Goal: Task Accomplishment & Management: Manage account settings

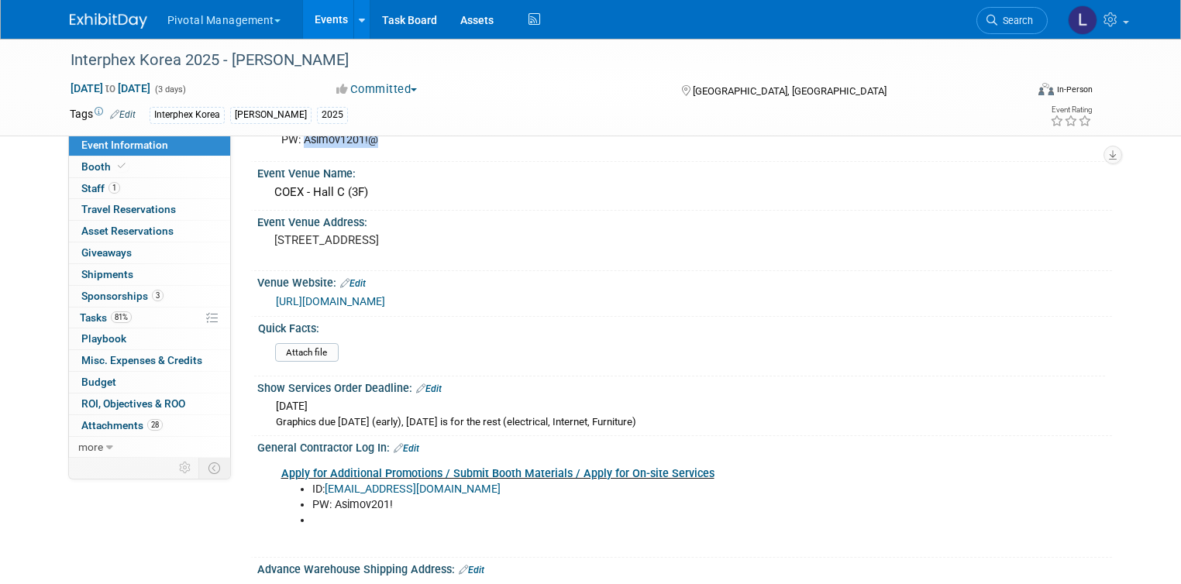
scroll to position [1215, 0]
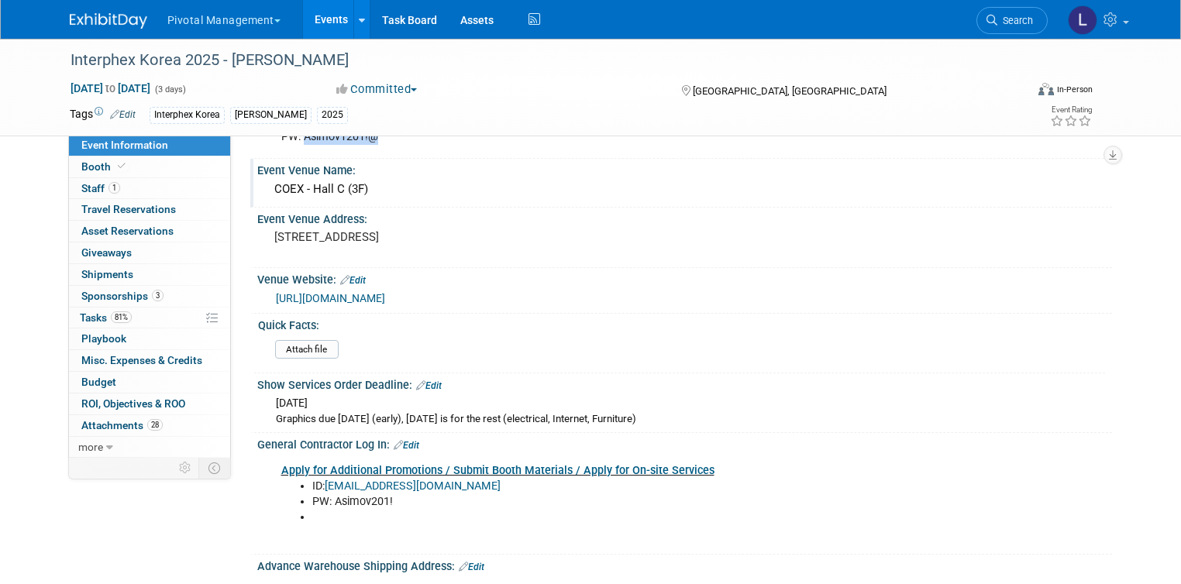
drag, startPoint x: 359, startPoint y: 187, endPoint x: 262, endPoint y: 184, distance: 96.9
click at [269, 184] on div "COEX - Hall C (3F)" at bounding box center [685, 189] width 832 height 24
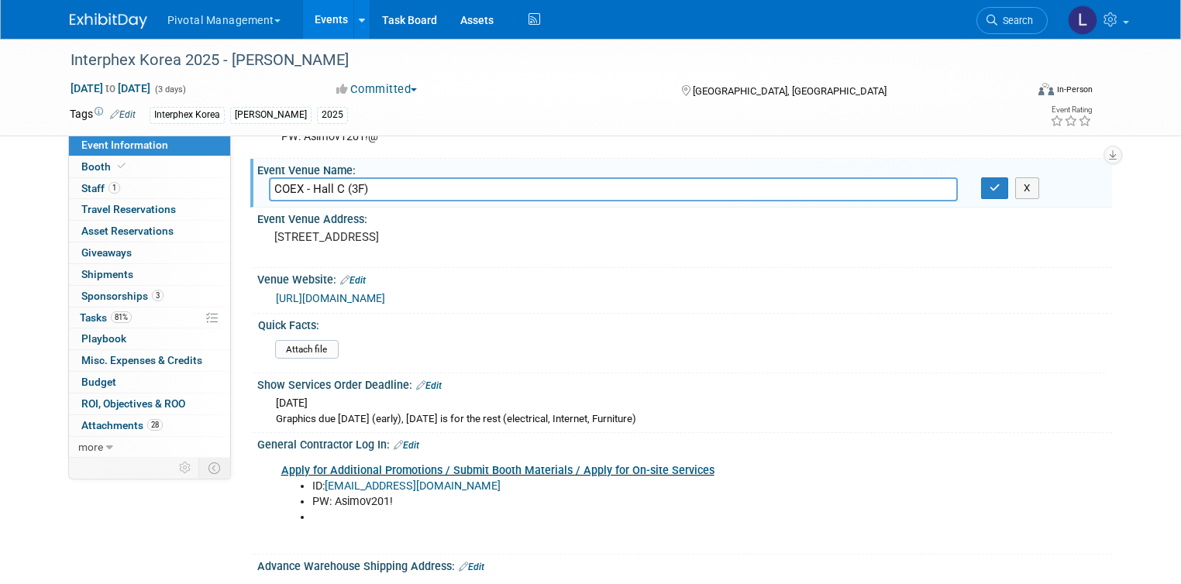
drag, startPoint x: 291, startPoint y: 184, endPoint x: 260, endPoint y: 181, distance: 30.3
click at [269, 181] on input "COEX - Hall C (3F)" at bounding box center [613, 189] width 689 height 24
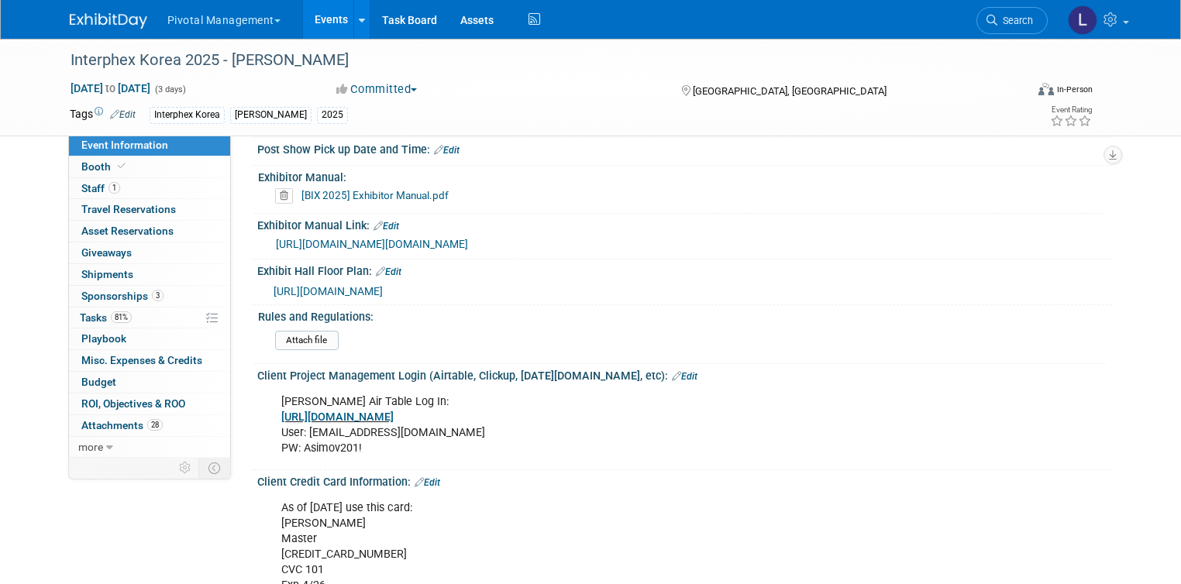
scroll to position [2051, 0]
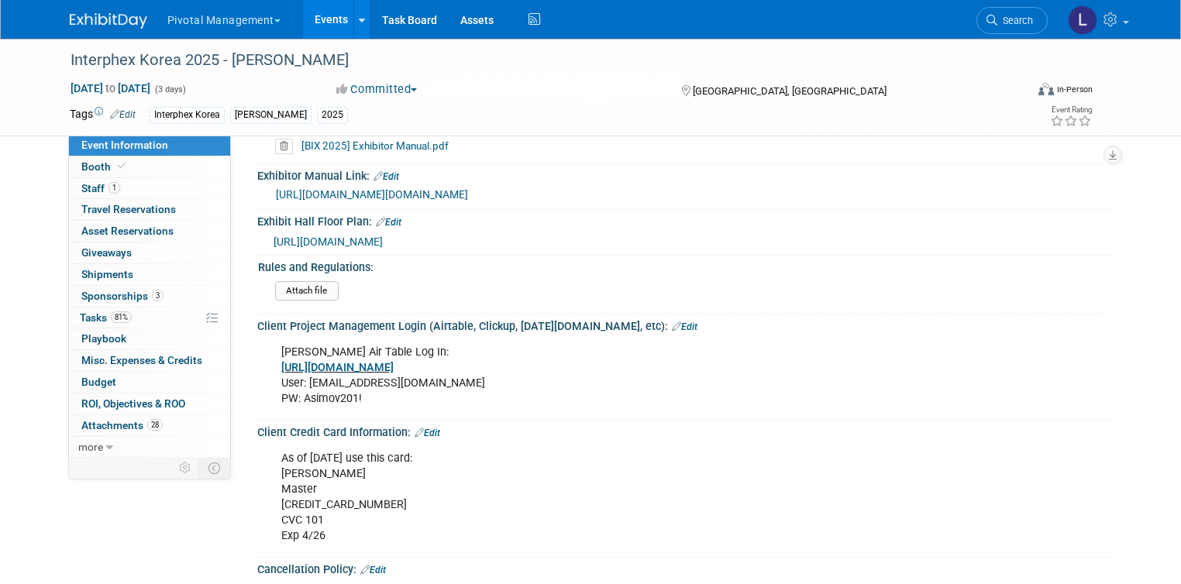
click at [383, 248] on span "[URL][DOMAIN_NAME]" at bounding box center [328, 242] width 109 height 12
click at [81, 315] on span "Tasks 81%" at bounding box center [106, 318] width 52 height 12
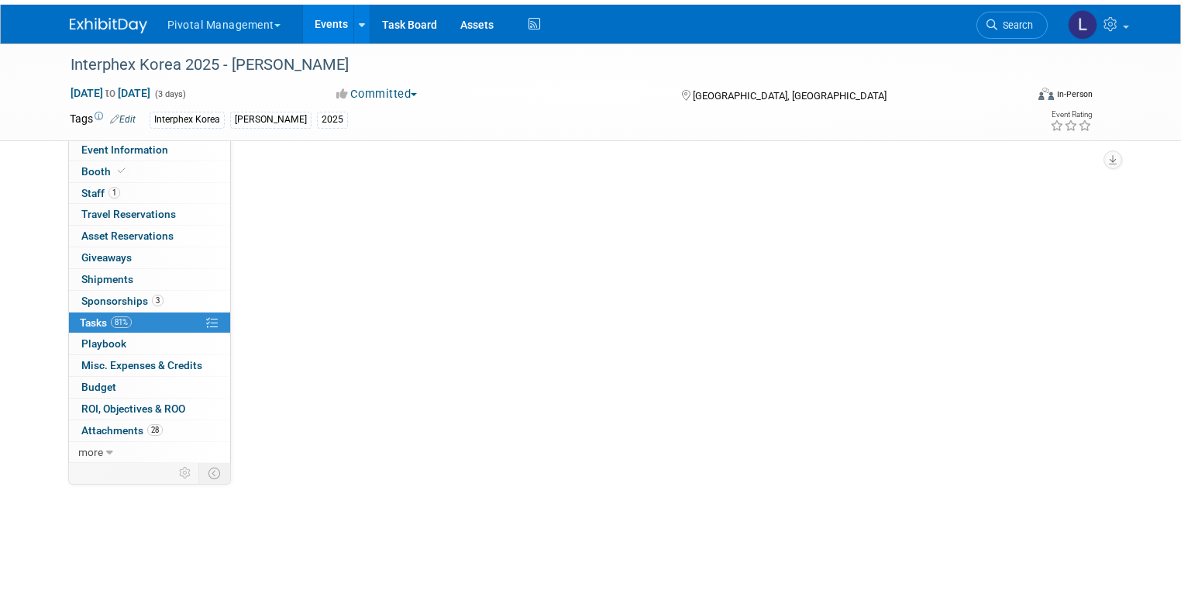
scroll to position [0, 0]
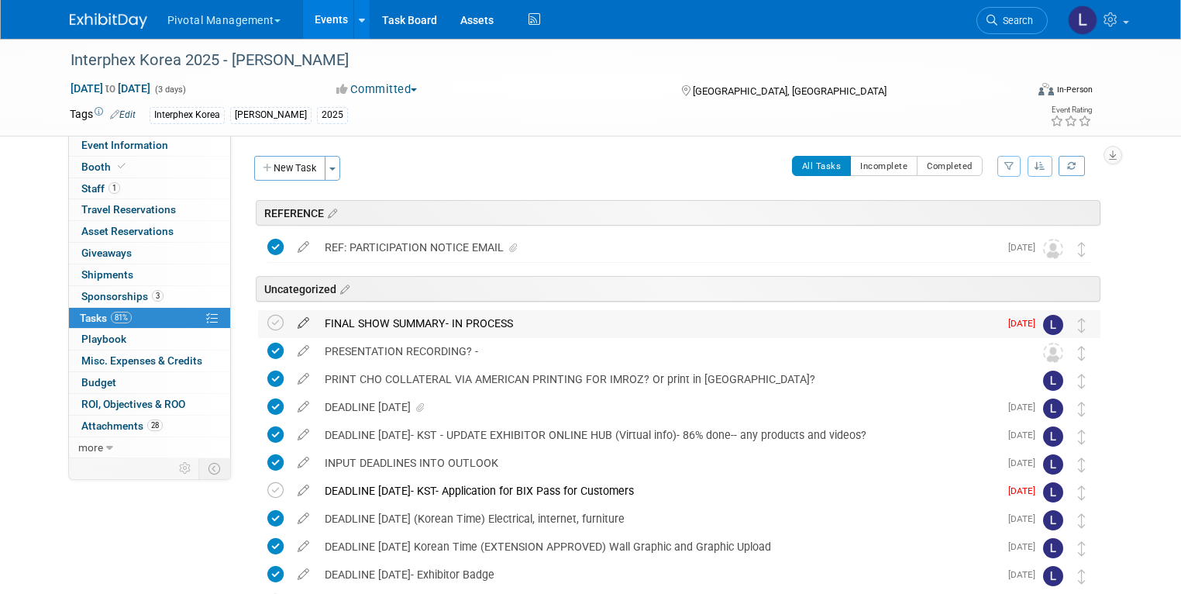
click at [291, 323] on icon at bounding box center [303, 319] width 27 height 19
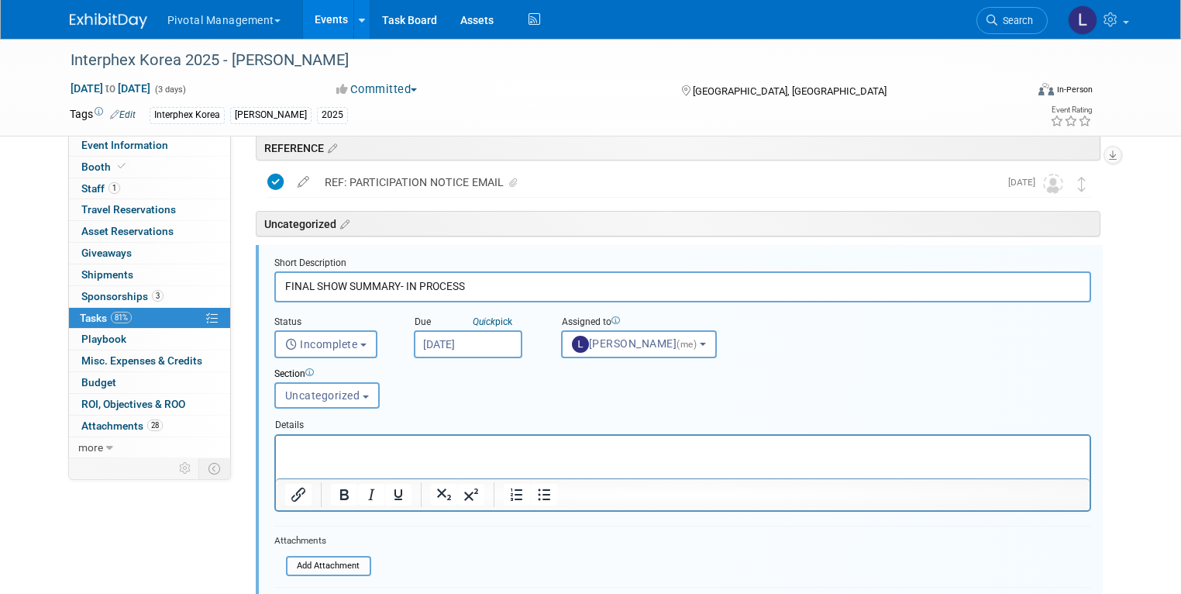
scroll to position [83, 0]
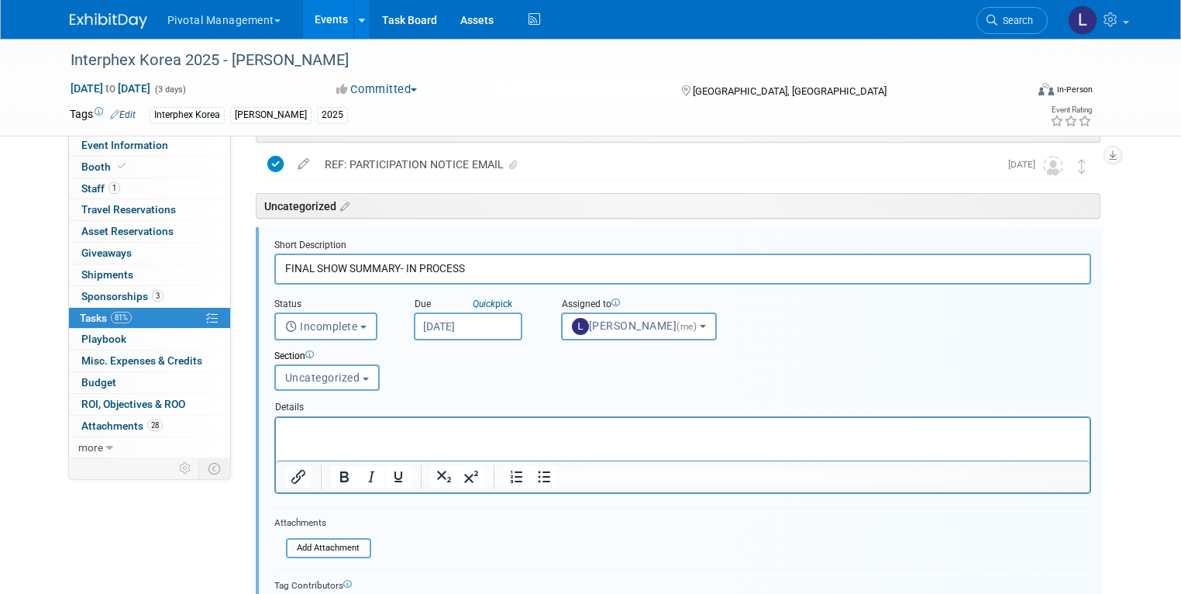
drag, startPoint x: 394, startPoint y: 263, endPoint x: 519, endPoint y: 265, distance: 125.5
click at [519, 265] on input "FINAL SHOW SUMMARY- IN PROCESS" at bounding box center [682, 268] width 817 height 30
type input "FINAL SHOW SUMMARY- I"
click at [323, 429] on p "Rich Text Area. Press ALT-0 for help." at bounding box center [682, 430] width 796 height 15
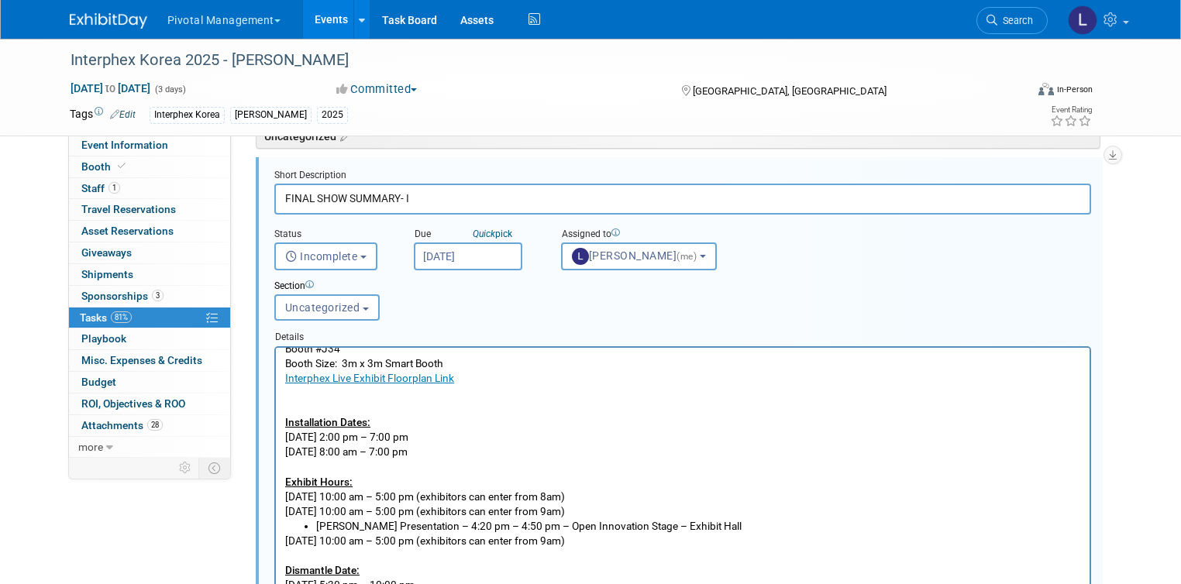
scroll to position [85, 0]
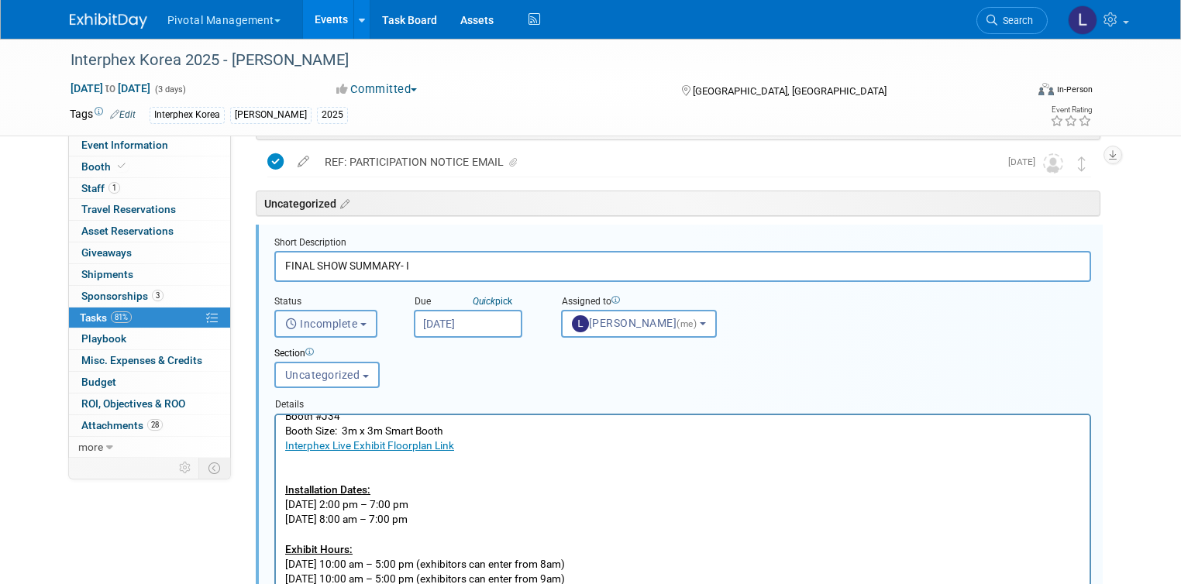
click at [325, 325] on span "Incomplete" at bounding box center [321, 324] width 73 height 12
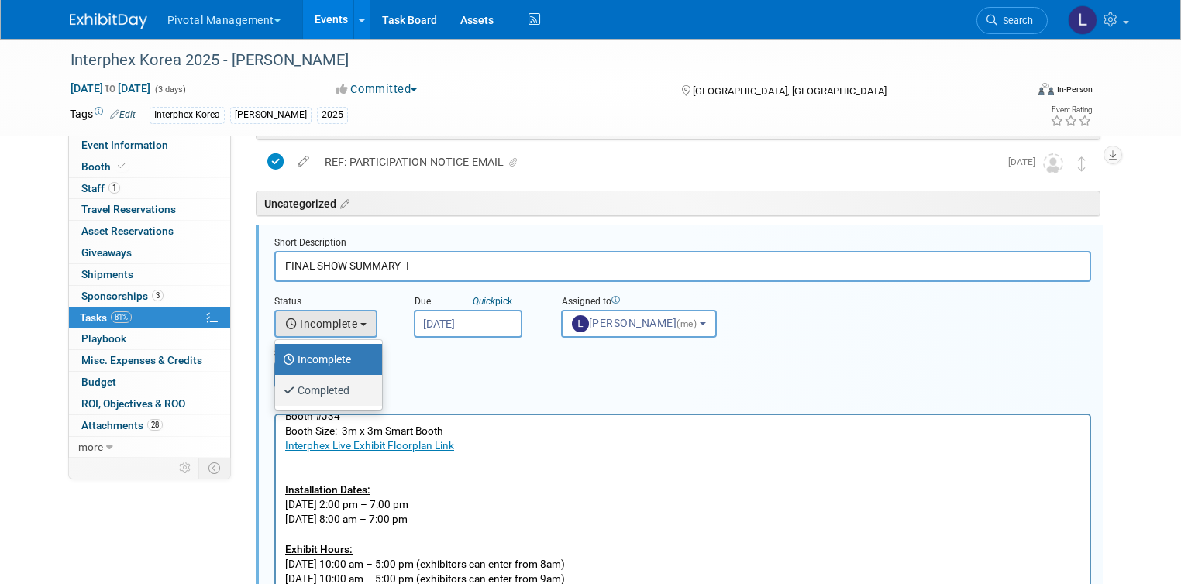
click at [322, 384] on label "Completed" at bounding box center [325, 390] width 84 height 25
click at [277, 384] on input "Completed" at bounding box center [272, 389] width 10 height 10
select select "3"
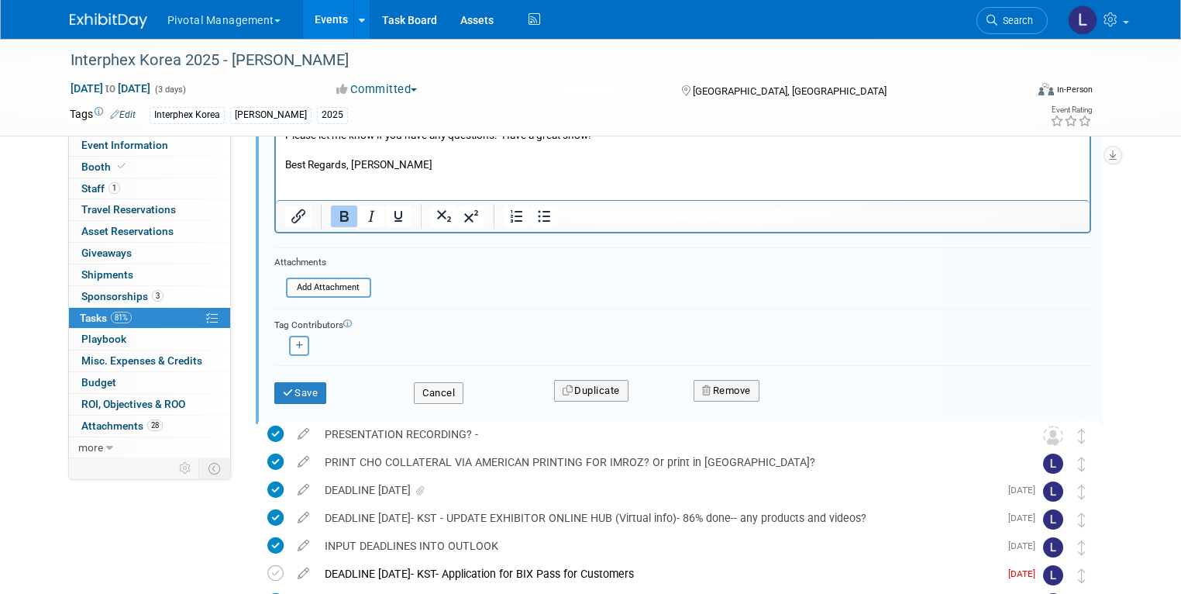
scroll to position [757, 0]
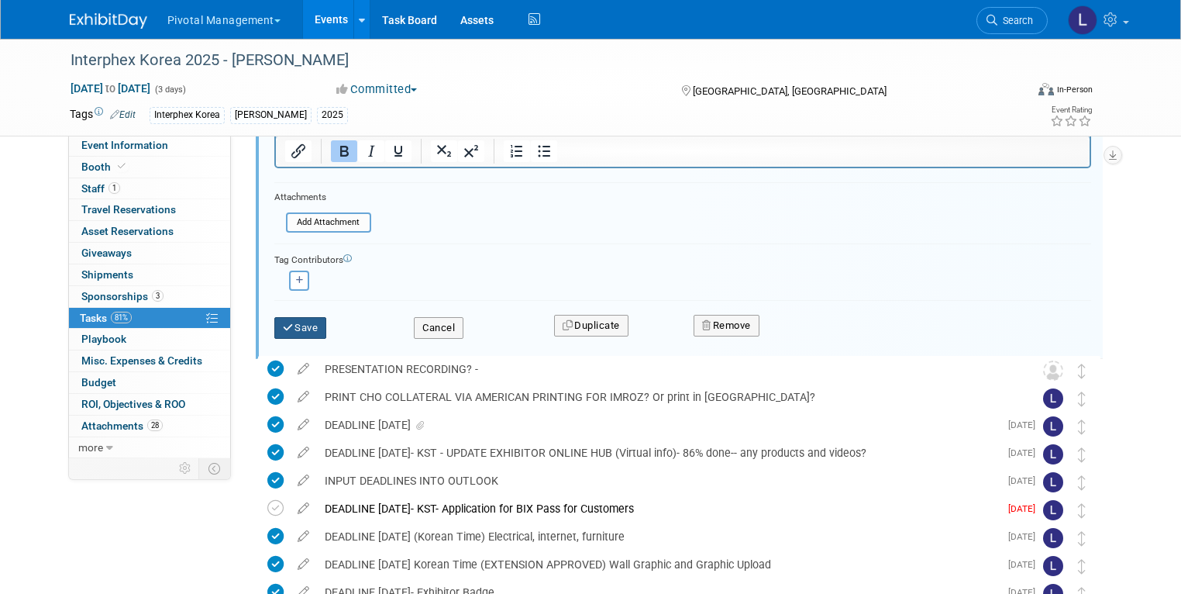
click at [283, 322] on icon "submit" at bounding box center [289, 327] width 12 height 10
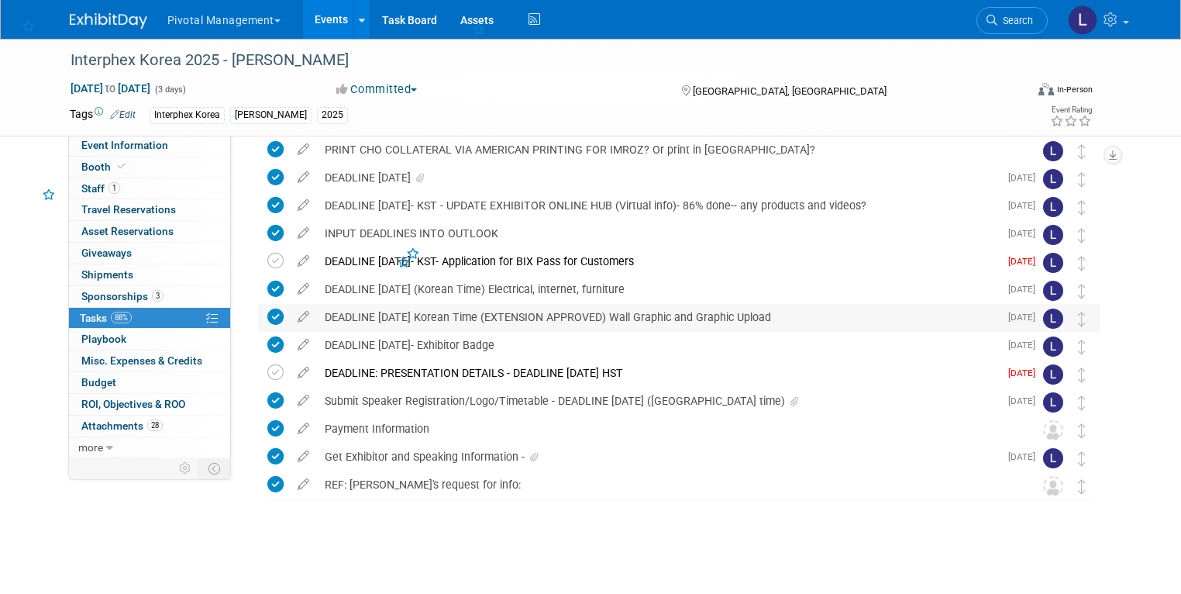
scroll to position [229, 0]
click at [267, 260] on td at bounding box center [278, 263] width 22 height 28
click at [267, 260] on icon at bounding box center [275, 261] width 16 height 16
click at [267, 369] on icon at bounding box center [275, 373] width 16 height 16
click at [118, 167] on icon at bounding box center [122, 166] width 8 height 9
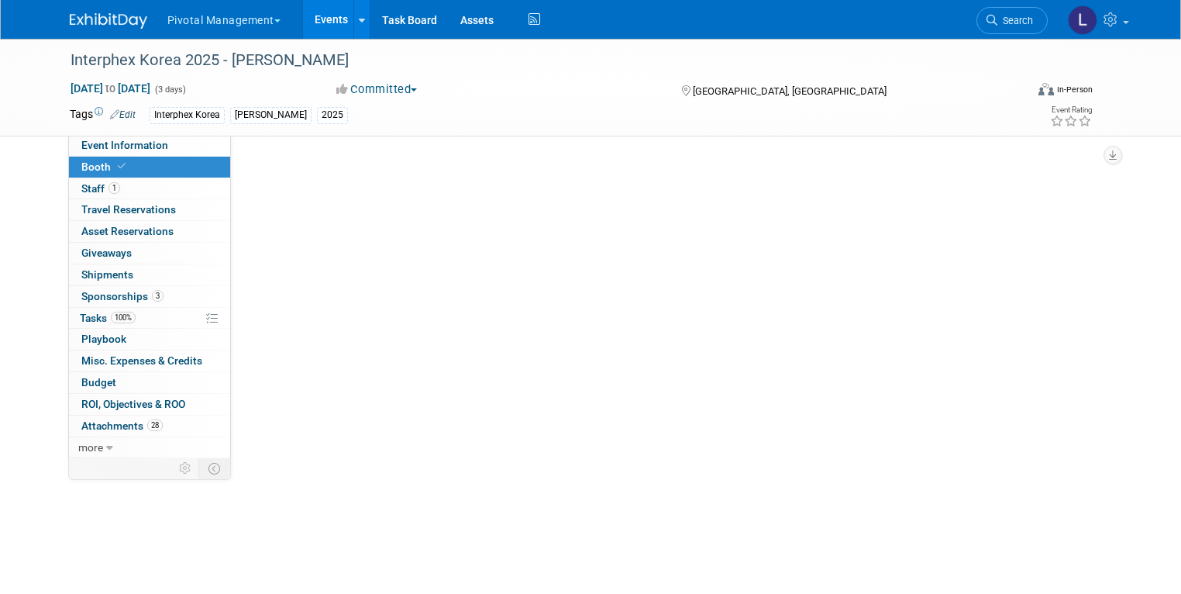
scroll to position [0, 0]
select select "Yes"
select select "No"
select select "Yes"
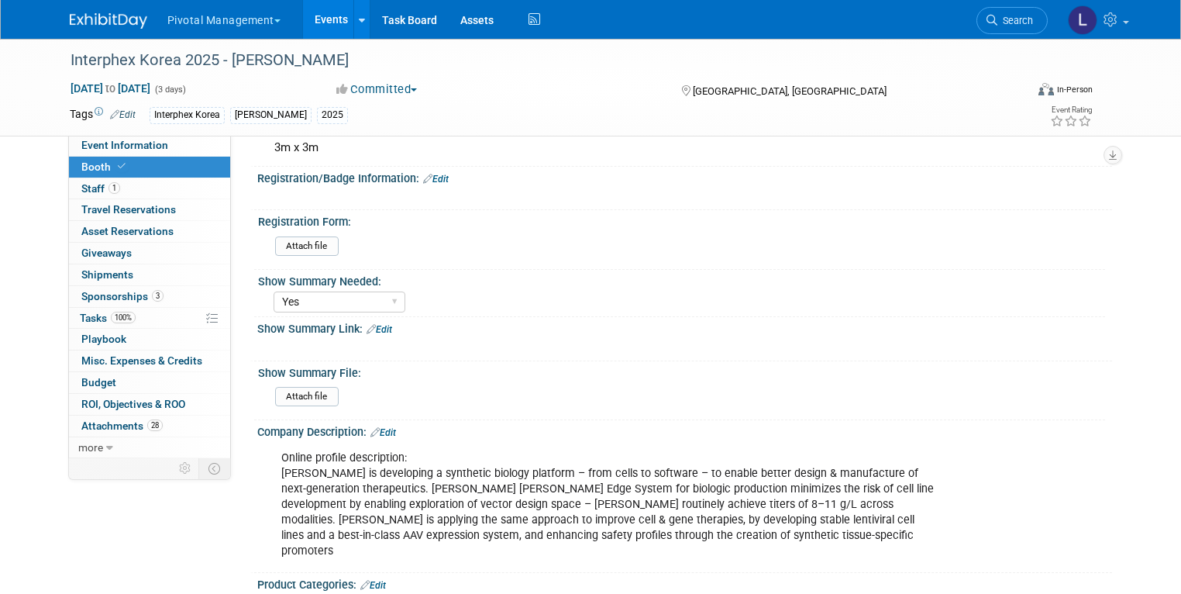
scroll to position [648, 0]
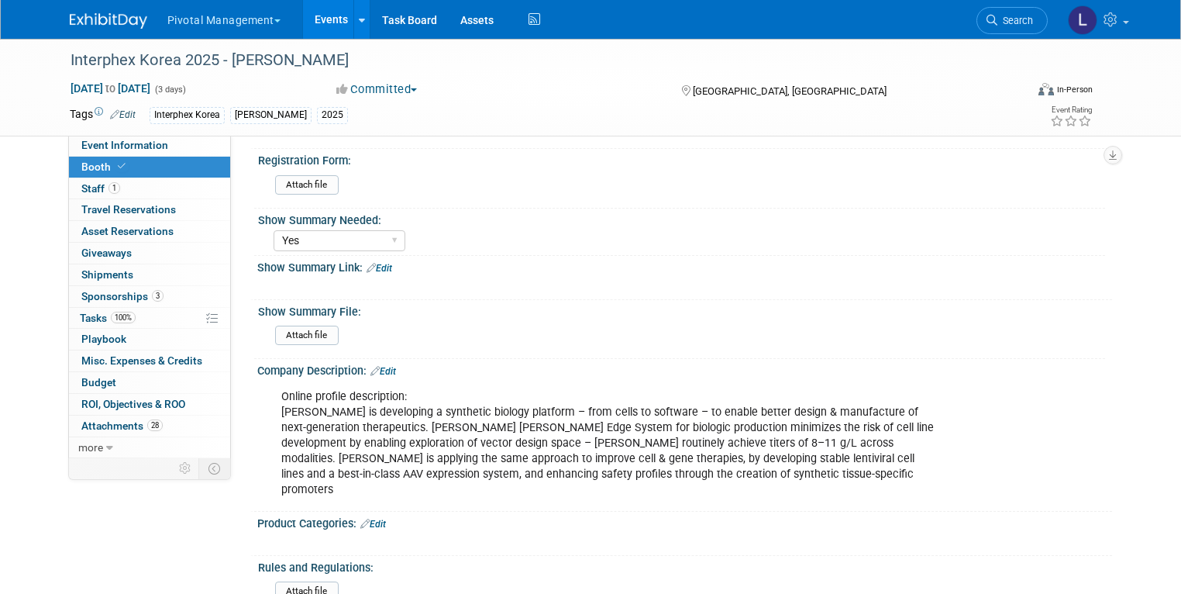
click at [378, 263] on link "Edit" at bounding box center [380, 268] width 26 height 11
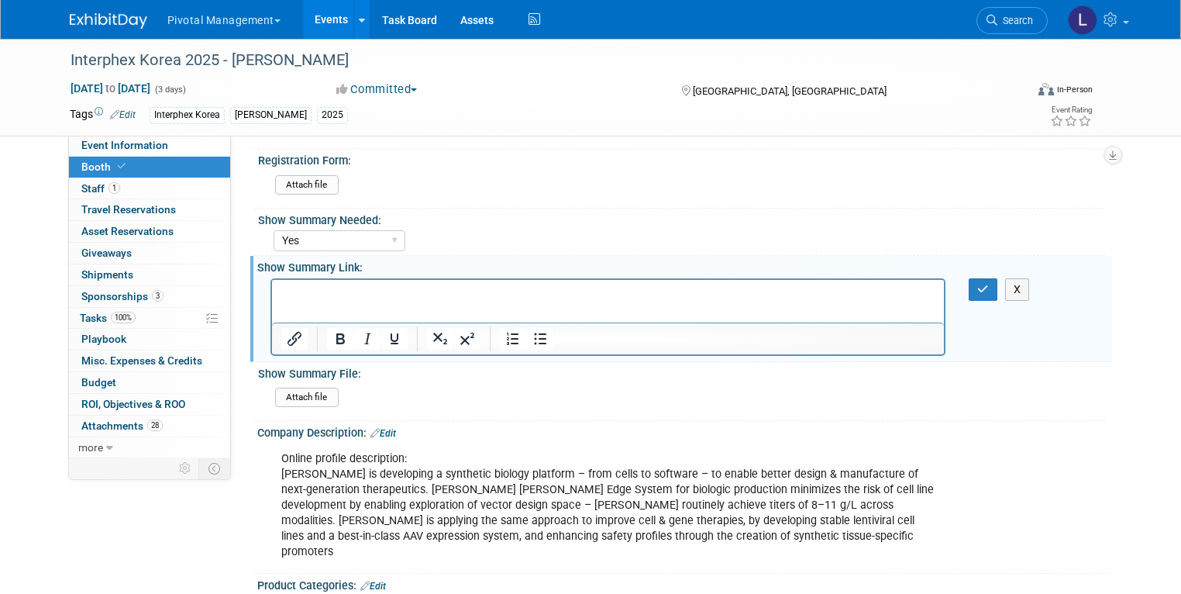
scroll to position [0, 0]
